Goal: Task Accomplishment & Management: Use online tool/utility

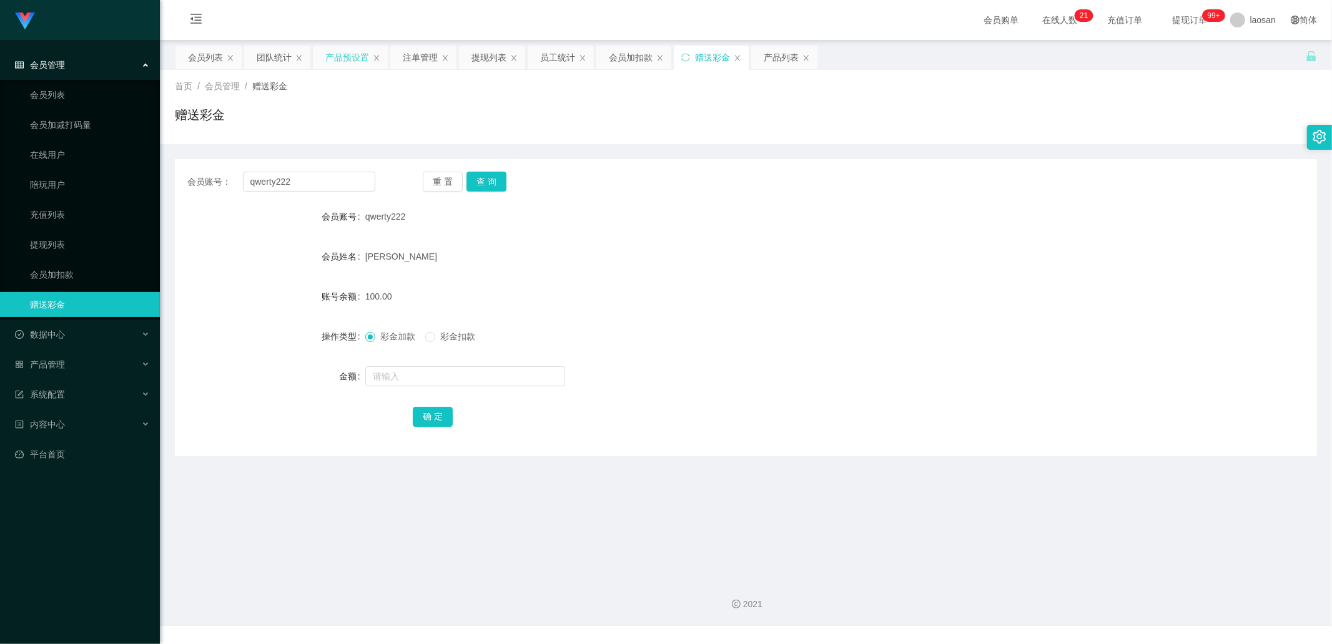
click at [359, 59] on div "产品预设置" at bounding box center [347, 58] width 44 height 24
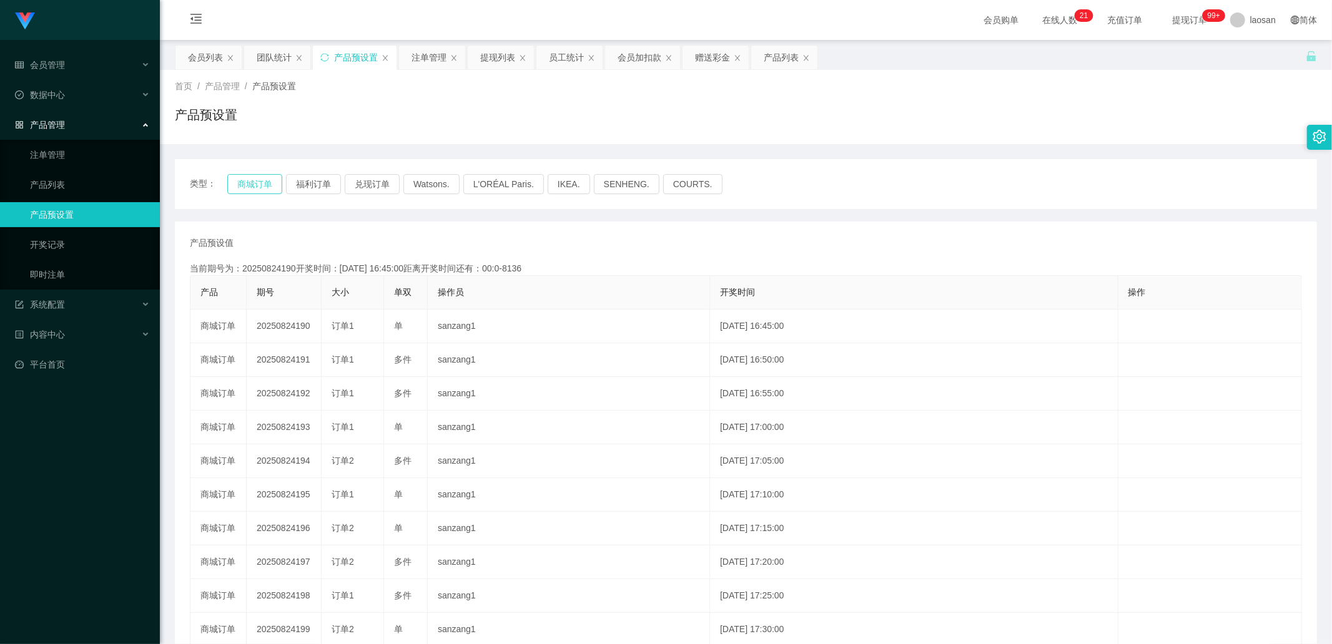
click at [276, 177] on button "商城订单" at bounding box center [254, 184] width 55 height 20
click at [250, 191] on button "商城订单" at bounding box center [254, 184] width 55 height 20
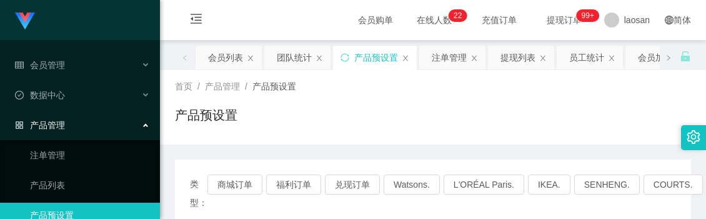
click at [378, 119] on div "产品预设置" at bounding box center [433, 120] width 516 height 29
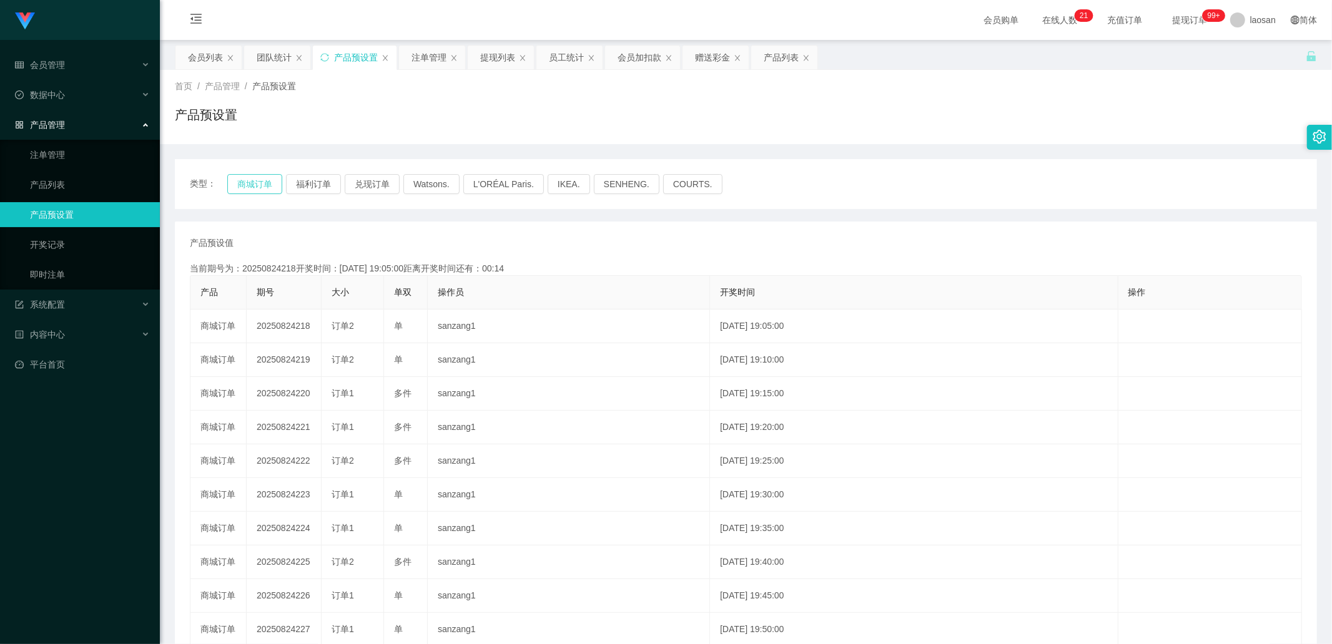
click at [247, 187] on button "商城订单" at bounding box center [254, 184] width 55 height 20
click at [250, 183] on button "商城订单" at bounding box center [254, 184] width 55 height 20
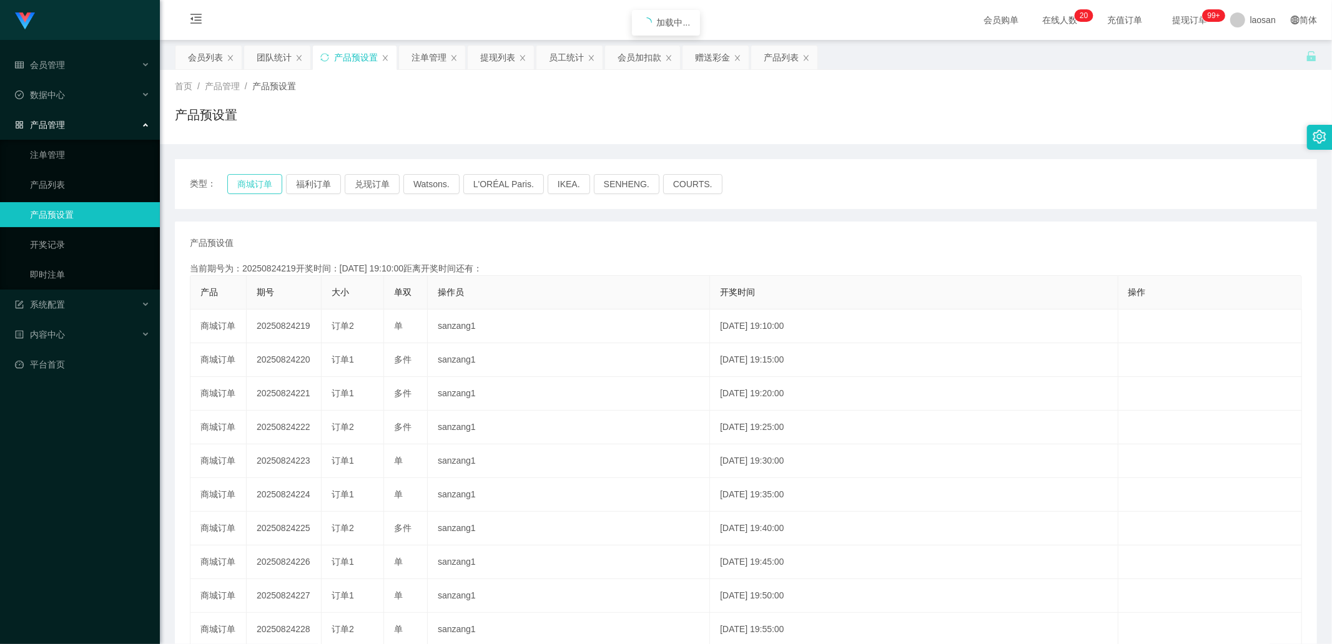
click at [250, 183] on button "商城订单" at bounding box center [254, 184] width 55 height 20
drag, startPoint x: 49, startPoint y: 160, endPoint x: 63, endPoint y: 167, distance: 15.9
click at [49, 160] on link "注单管理" at bounding box center [90, 154] width 120 height 25
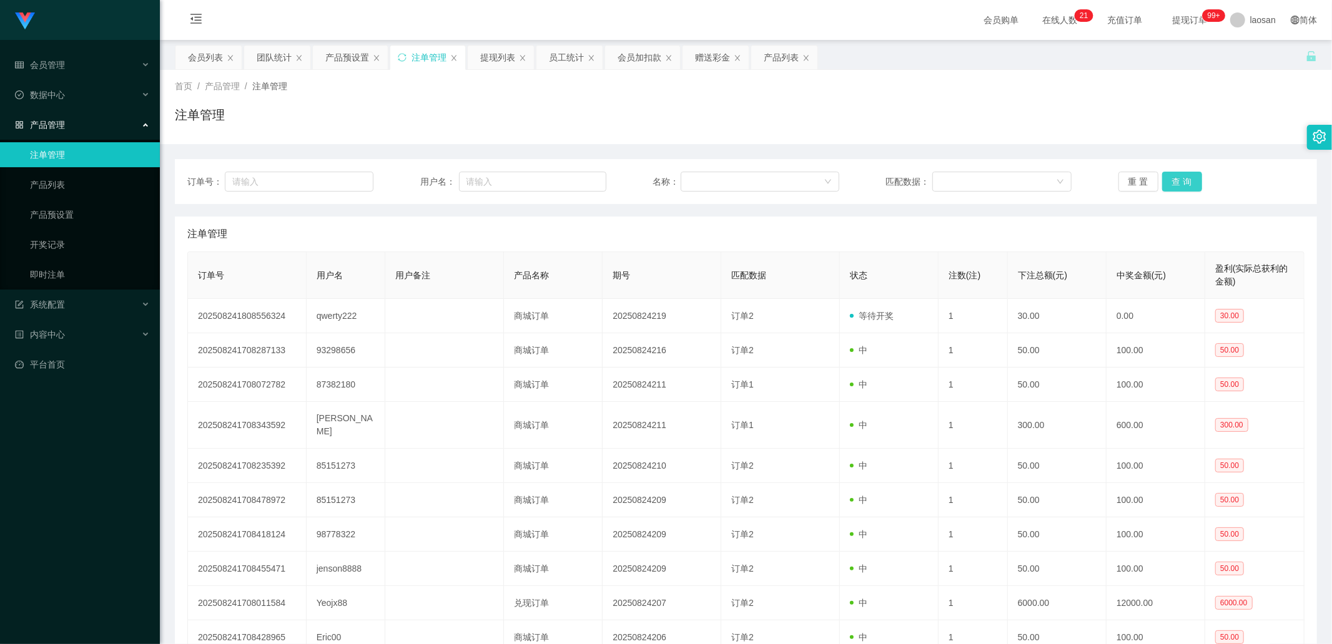
click at [1177, 184] on button "查 询" at bounding box center [1182, 182] width 40 height 20
click at [1172, 177] on button "查 询" at bounding box center [1182, 182] width 40 height 20
click at [1172, 177] on div "重 置 查 询" at bounding box center [1211, 182] width 186 height 20
click at [483, 57] on div "提现列表" at bounding box center [497, 58] width 35 height 24
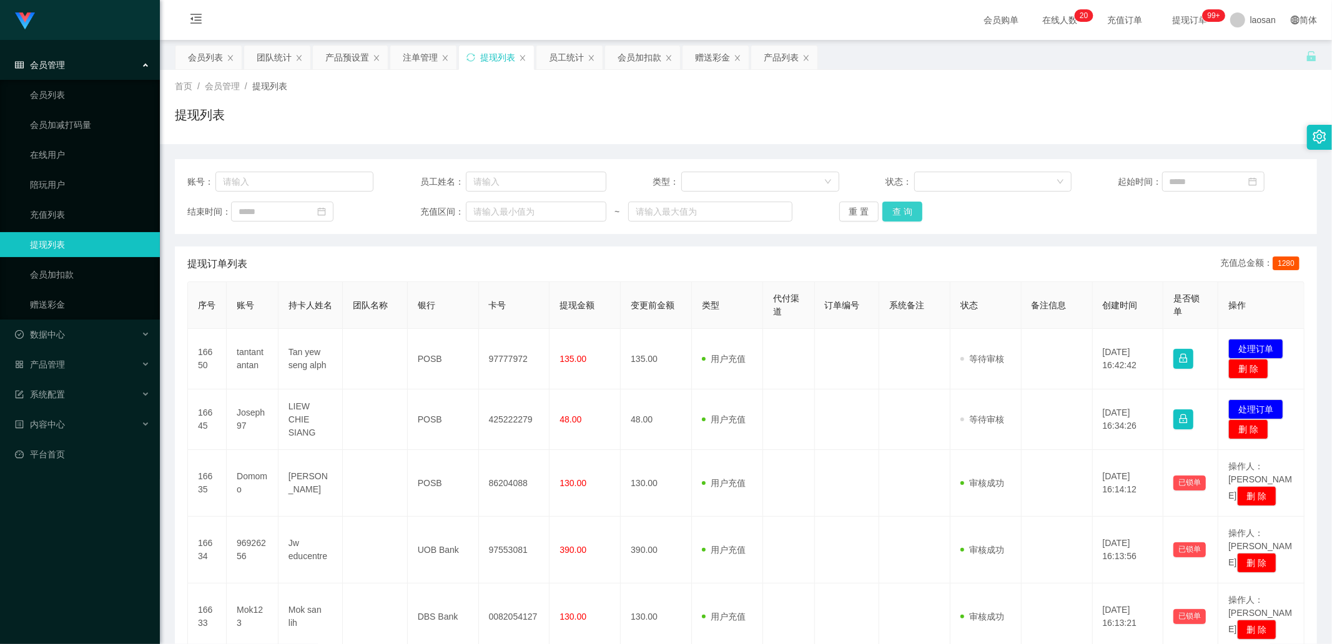
click at [906, 210] on button "查 询" at bounding box center [902, 212] width 40 height 20
click at [906, 210] on div "重 置 查 询" at bounding box center [932, 212] width 186 height 20
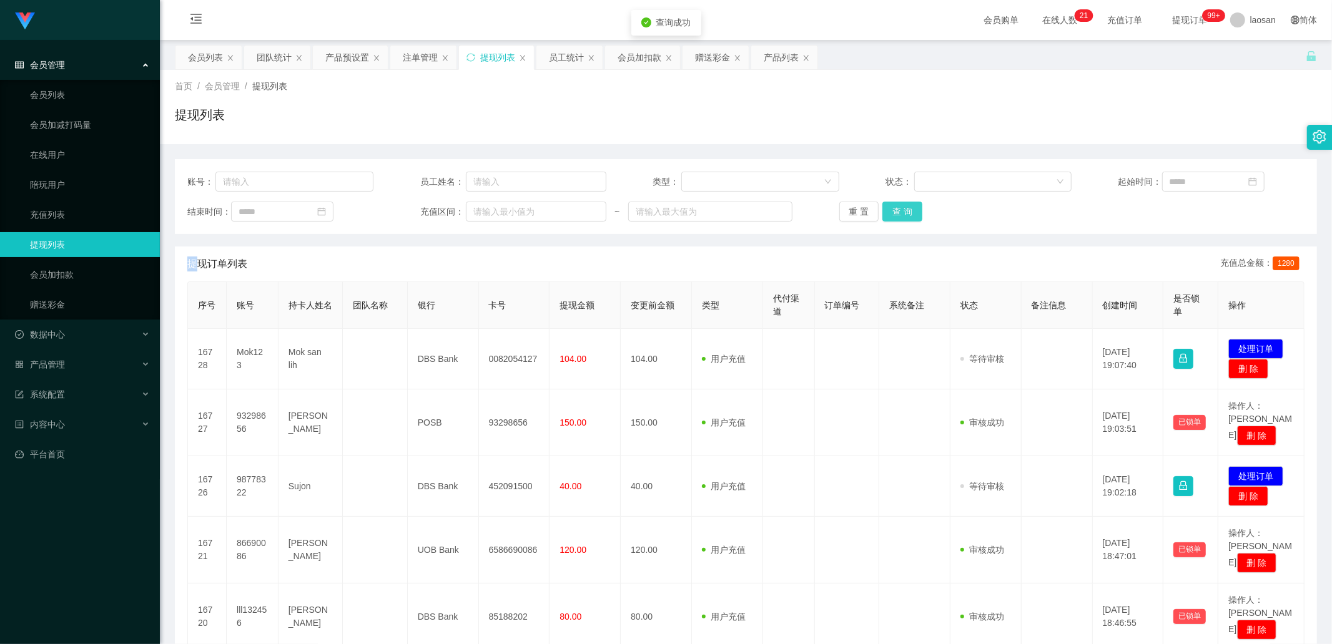
click at [906, 210] on button "查 询" at bounding box center [902, 212] width 40 height 20
click at [906, 210] on div "重 置 查 询" at bounding box center [932, 212] width 186 height 20
click at [906, 210] on button "查 询" at bounding box center [902, 212] width 40 height 20
click at [906, 210] on div "重 置 查 询" at bounding box center [932, 212] width 186 height 20
click at [906, 210] on button "查 询" at bounding box center [902, 212] width 40 height 20
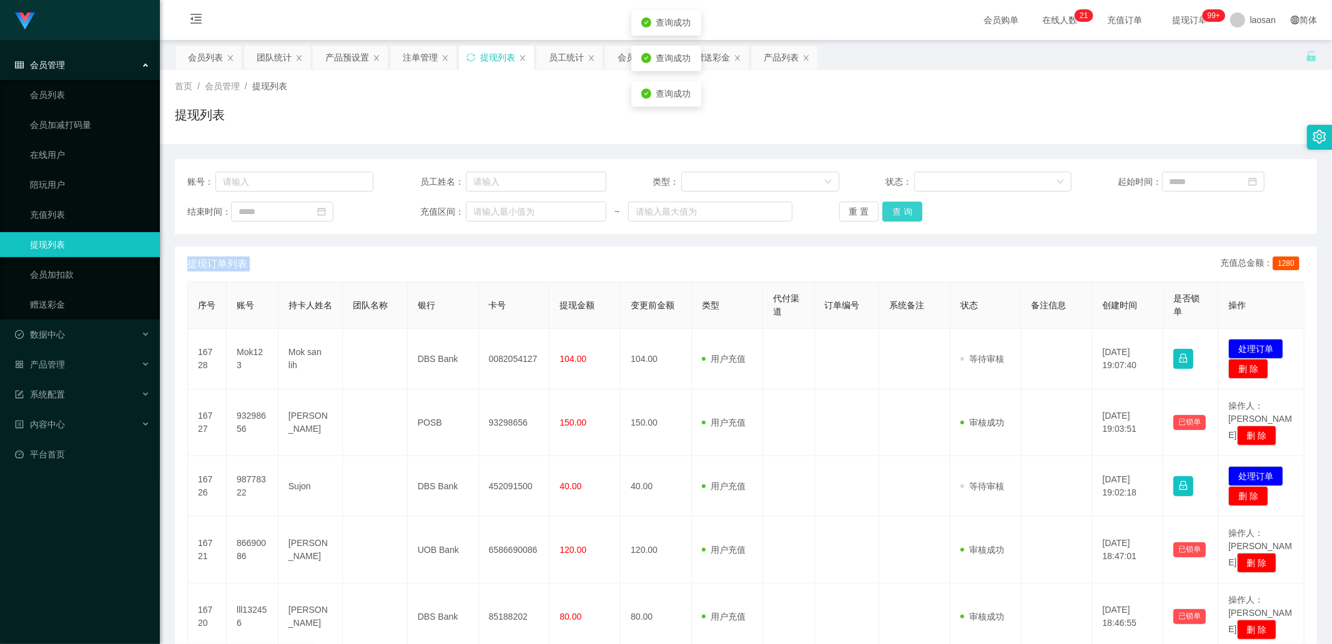
click at [906, 210] on div "重 置 查 询" at bounding box center [932, 212] width 186 height 20
click at [905, 210] on button "查 询" at bounding box center [902, 212] width 40 height 20
click at [905, 210] on div "重 置 查 询" at bounding box center [932, 212] width 186 height 20
click at [905, 210] on button "查 询" at bounding box center [902, 212] width 40 height 20
click at [905, 210] on div "重 置 查 询" at bounding box center [932, 212] width 186 height 20
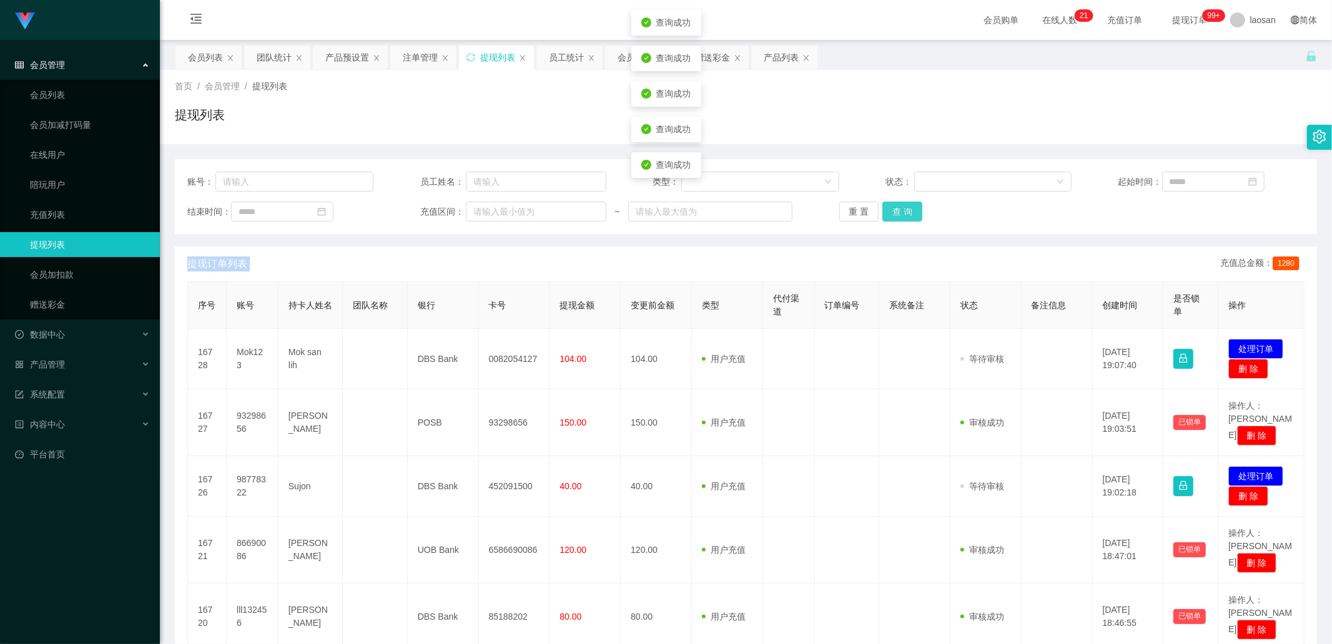
click at [905, 210] on button "查 询" at bounding box center [902, 212] width 40 height 20
click at [905, 210] on div "重 置 查 询" at bounding box center [932, 212] width 186 height 20
click at [904, 210] on button "查 询" at bounding box center [902, 212] width 40 height 20
click at [896, 221] on button "查 询" at bounding box center [902, 212] width 40 height 20
click at [896, 221] on div "重 置 查 询" at bounding box center [932, 212] width 186 height 20
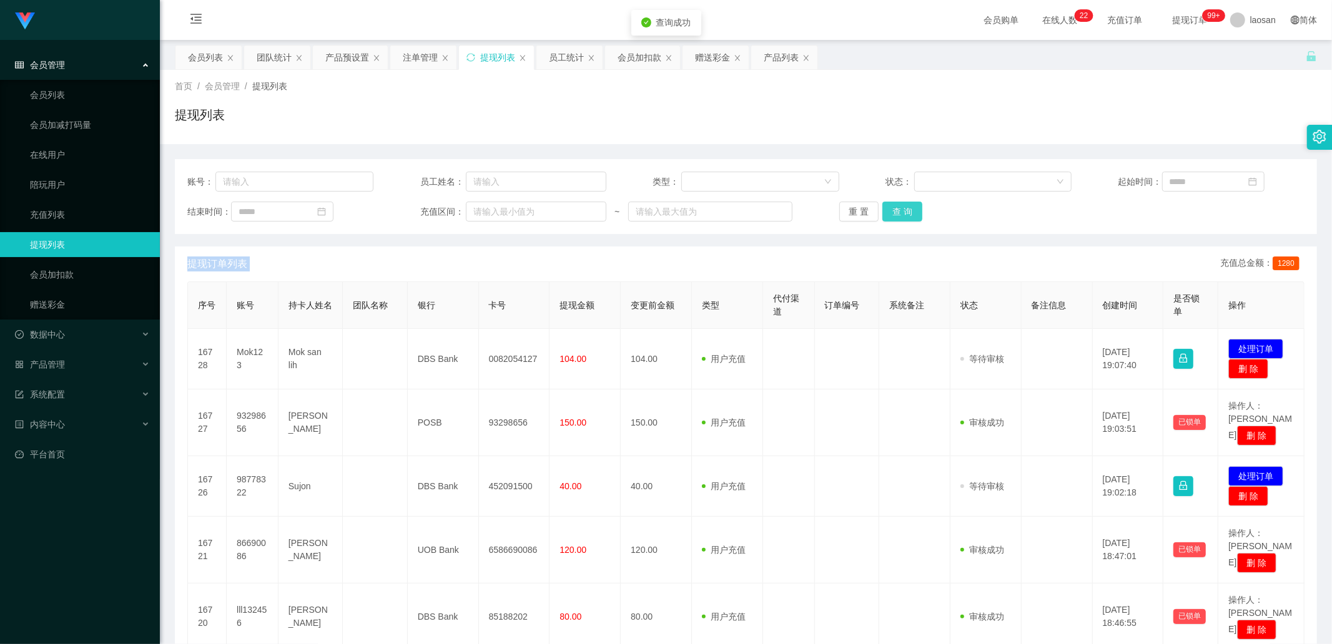
click at [896, 220] on button "查 询" at bounding box center [902, 212] width 40 height 20
click at [896, 220] on div "重 置 查 询" at bounding box center [932, 212] width 186 height 20
click at [896, 220] on button "查 询" at bounding box center [902, 212] width 40 height 20
click at [910, 203] on button "查 询" at bounding box center [902, 212] width 40 height 20
click at [910, 204] on div "重 置 查 询" at bounding box center [932, 212] width 186 height 20
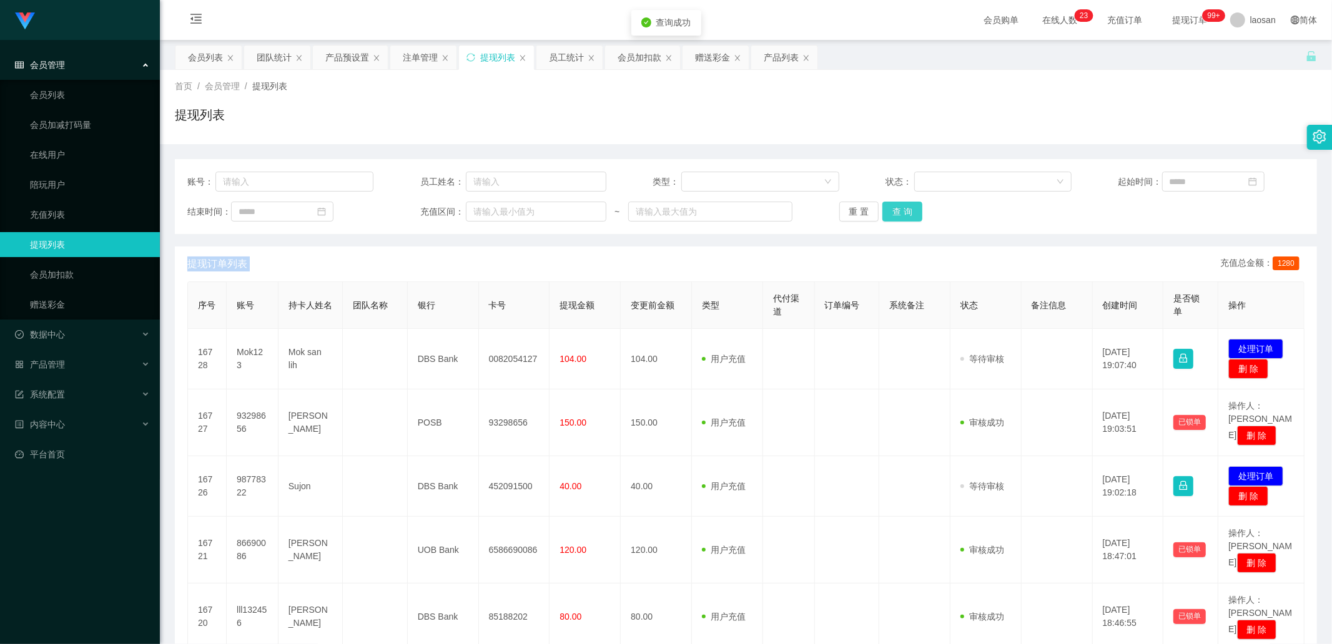
click at [910, 204] on button "查 询" at bounding box center [902, 212] width 40 height 20
click at [890, 210] on button "查 询" at bounding box center [902, 212] width 40 height 20
click at [890, 210] on button "查 询" at bounding box center [909, 212] width 54 height 20
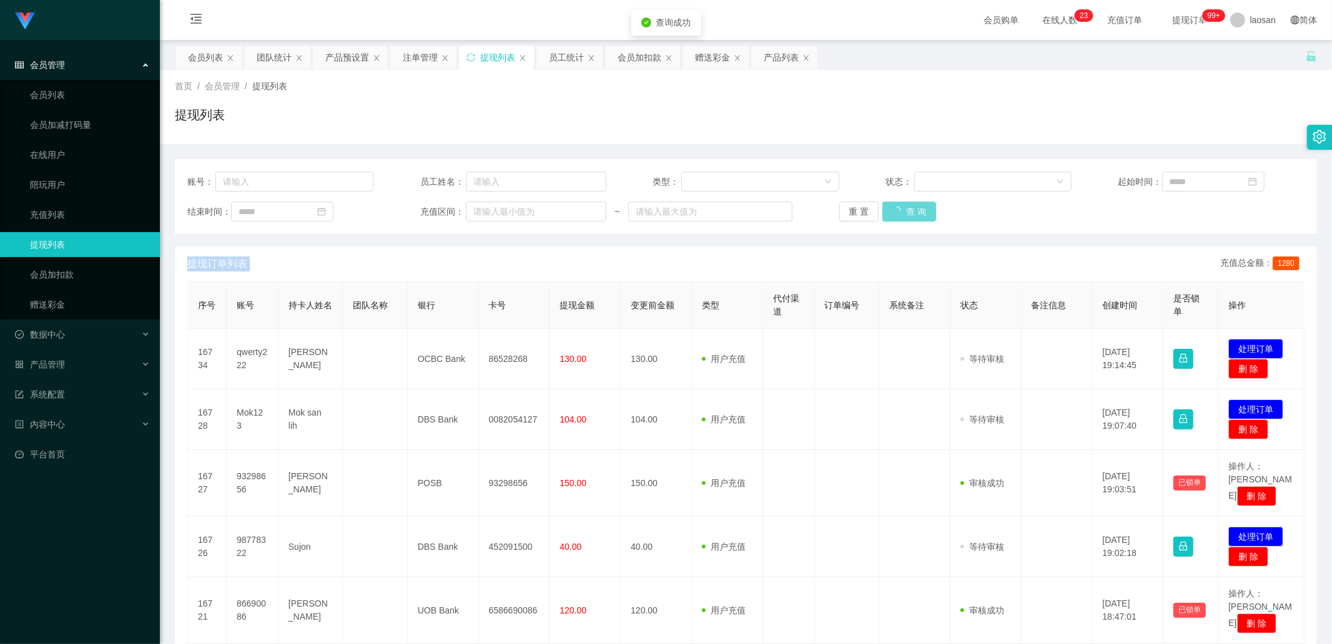
click at [890, 210] on div "重 置 查 询" at bounding box center [932, 212] width 186 height 20
click at [890, 210] on button "查 询" at bounding box center [902, 212] width 40 height 20
click at [890, 210] on div "重 置 查 询" at bounding box center [932, 212] width 186 height 20
click at [889, 212] on button "查 询" at bounding box center [902, 212] width 40 height 20
click at [889, 211] on div "重 置 查 询" at bounding box center [932, 212] width 186 height 20
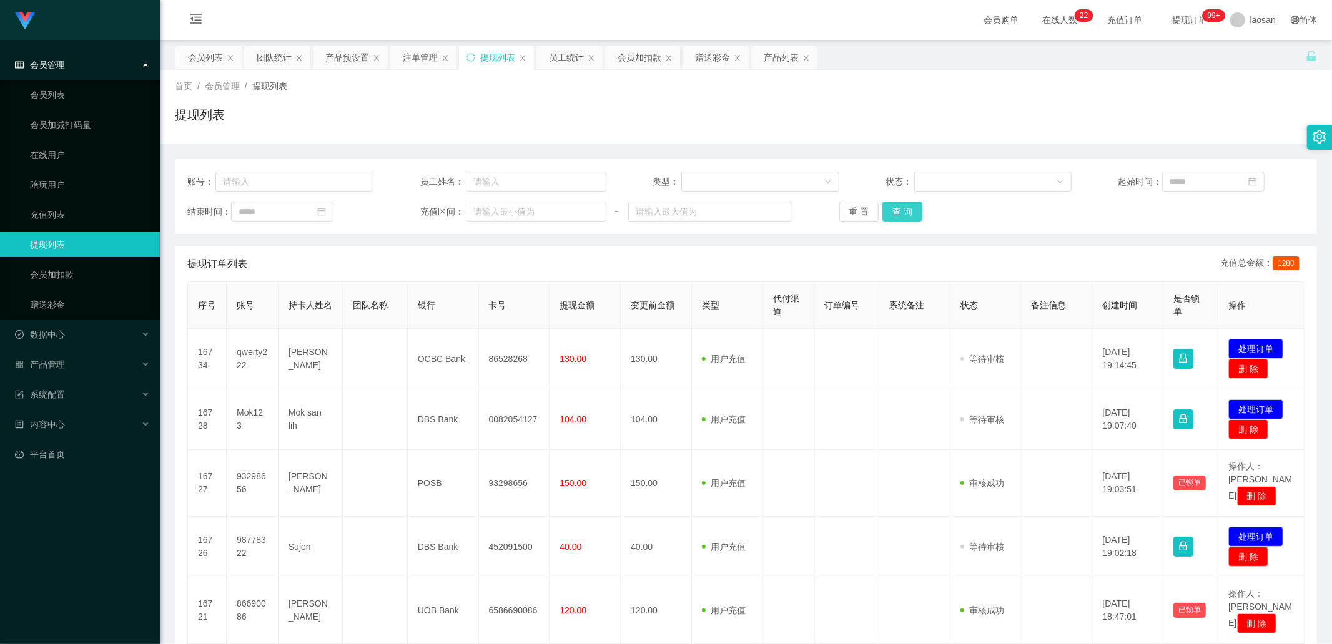
drag, startPoint x: 889, startPoint y: 211, endPoint x: 1096, endPoint y: 83, distance: 243.1
click at [890, 211] on button "查 询" at bounding box center [902, 212] width 40 height 20
click at [892, 210] on button "查 询" at bounding box center [902, 212] width 40 height 20
click at [892, 210] on div "重 置 查 询" at bounding box center [932, 212] width 186 height 20
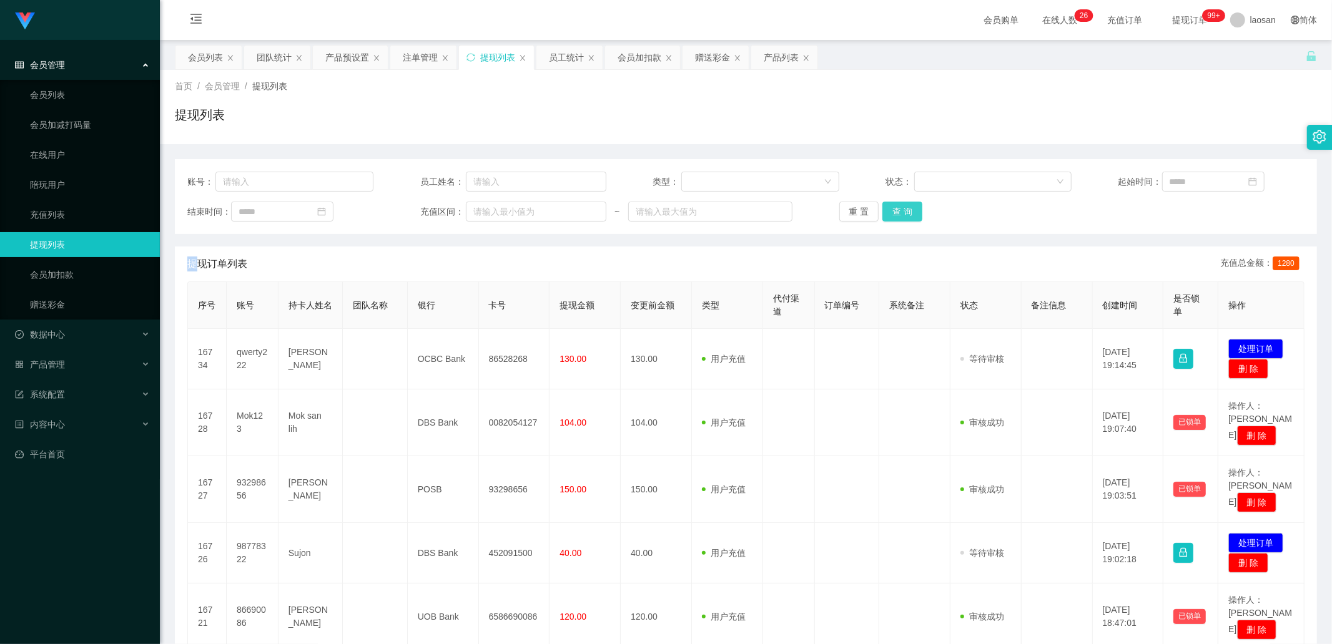
click at [894, 210] on button "查 询" at bounding box center [902, 212] width 40 height 20
click at [894, 210] on div "重 置 查 询" at bounding box center [932, 212] width 186 height 20
click at [891, 209] on button "查 询" at bounding box center [902, 212] width 40 height 20
click at [891, 209] on div "重 置 查 询" at bounding box center [932, 212] width 186 height 20
click at [891, 209] on button "查 询" at bounding box center [902, 212] width 40 height 20
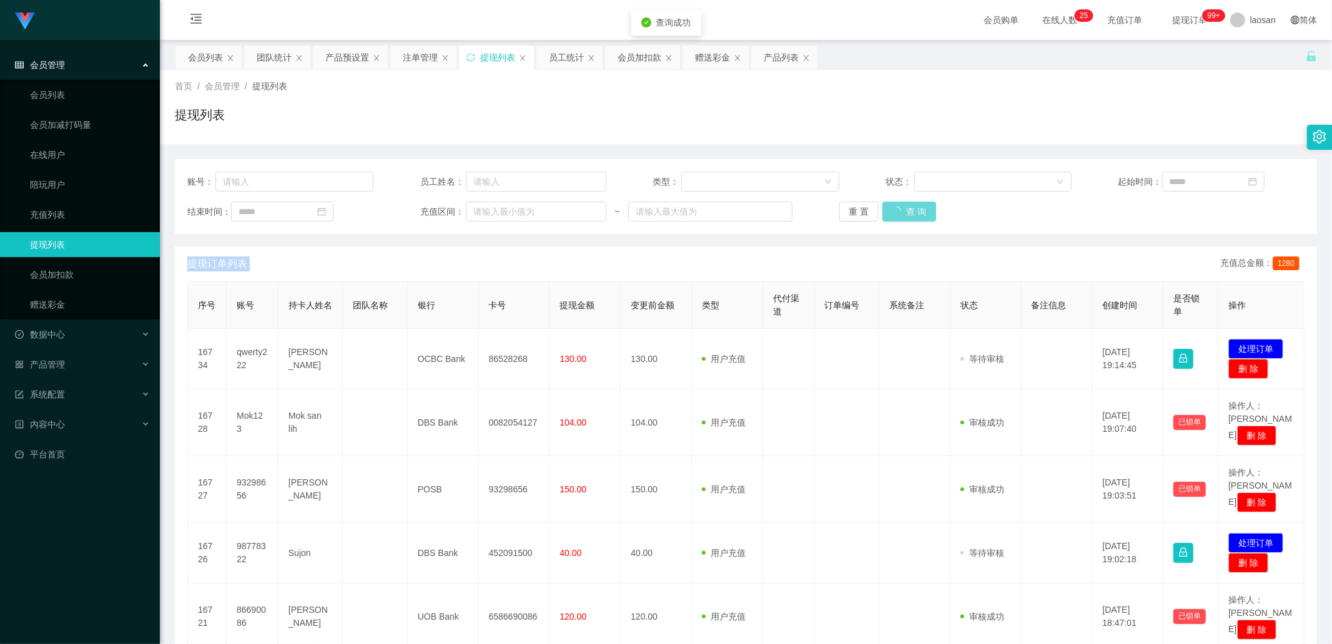
click at [891, 209] on div "重 置 查 询" at bounding box center [932, 212] width 186 height 20
click at [891, 209] on button "查 询" at bounding box center [902, 212] width 40 height 20
click at [891, 209] on div "重 置 查 询" at bounding box center [932, 212] width 186 height 20
click at [896, 207] on button "查 询" at bounding box center [902, 212] width 40 height 20
click at [896, 207] on div "重 置 查 询" at bounding box center [932, 212] width 186 height 20
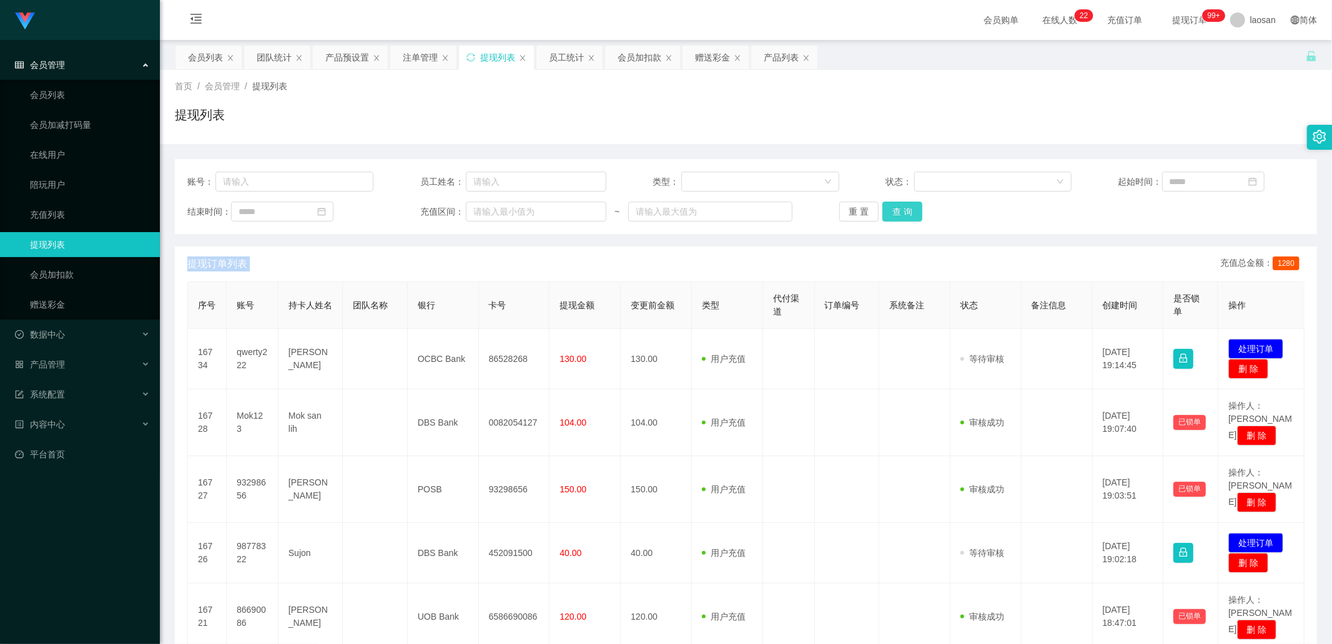
click at [896, 207] on button "查 询" at bounding box center [902, 212] width 40 height 20
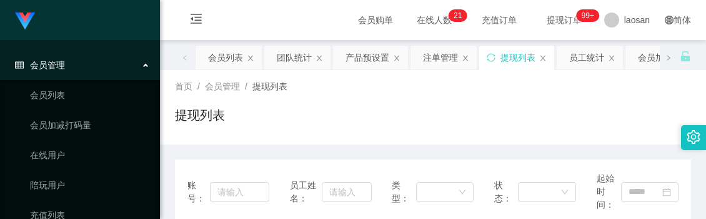
click at [307, 134] on div "首页 / 会员管理 / 提现列表 / 提现列表" at bounding box center [433, 107] width 546 height 74
